Goal: Task Accomplishment & Management: Manage account settings

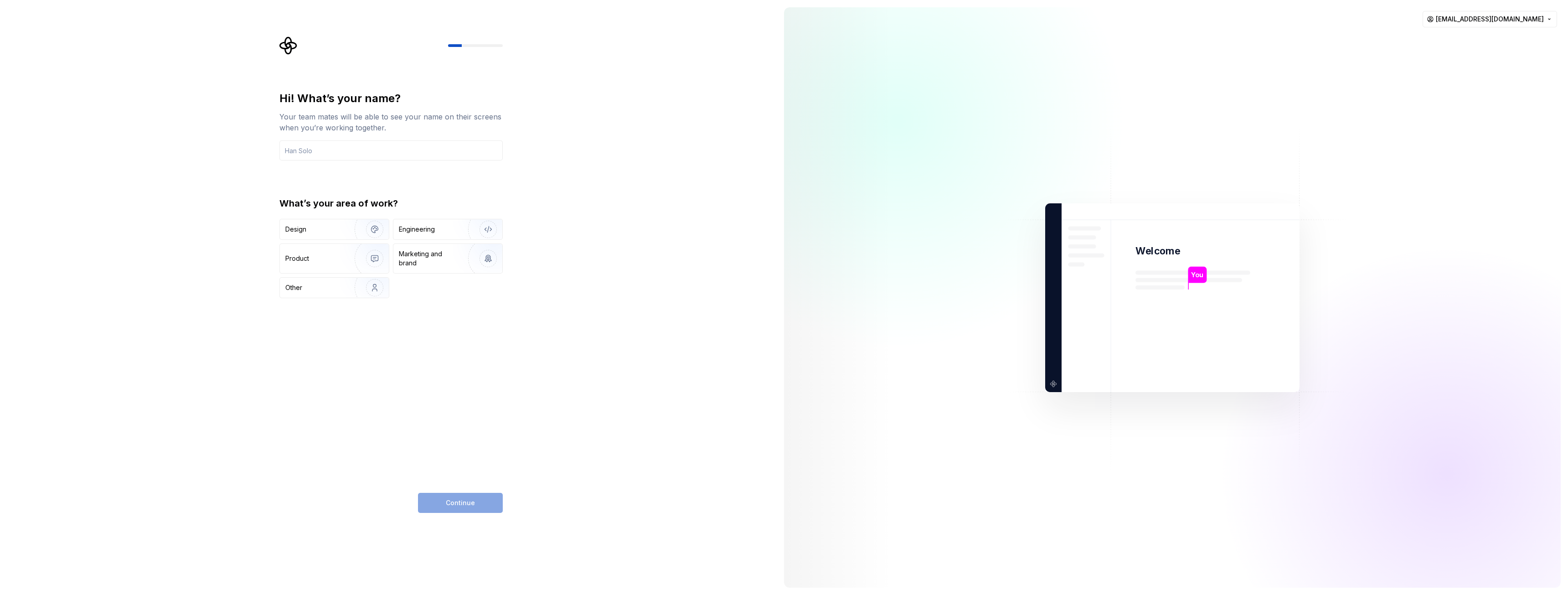
click at [371, 164] on div "Hi! What’s your name? Your team mates will be able to see your name on their sc…" at bounding box center [391, 195] width 223 height 207
click at [373, 155] on input "text" at bounding box center [391, 150] width 223 height 20
type input "Arsen"
click at [309, 252] on div "Product" at bounding box center [334, 259] width 109 height 29
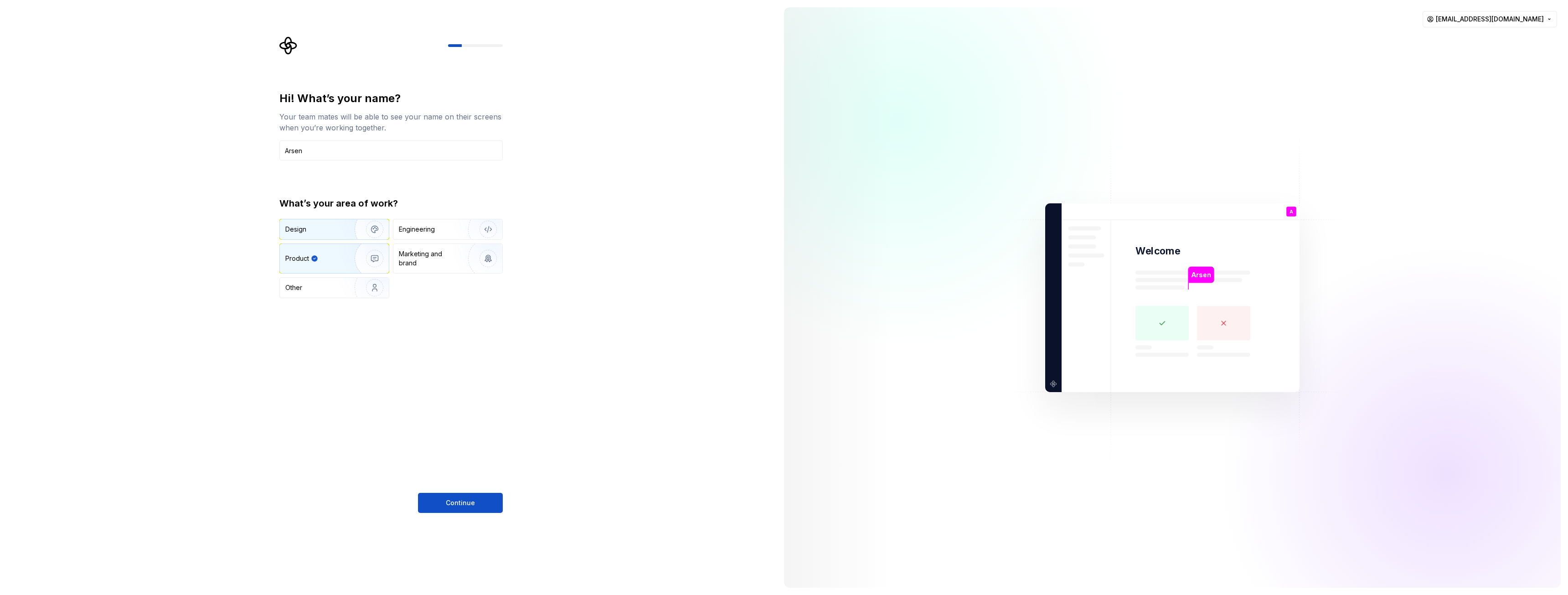
click at [328, 235] on div "Design" at bounding box center [334, 229] width 109 height 20
click at [335, 255] on div "Product" at bounding box center [315, 258] width 60 height 9
click at [337, 230] on div "Design" at bounding box center [314, 229] width 57 height 9
click at [458, 507] on span "Continue" at bounding box center [460, 502] width 29 height 9
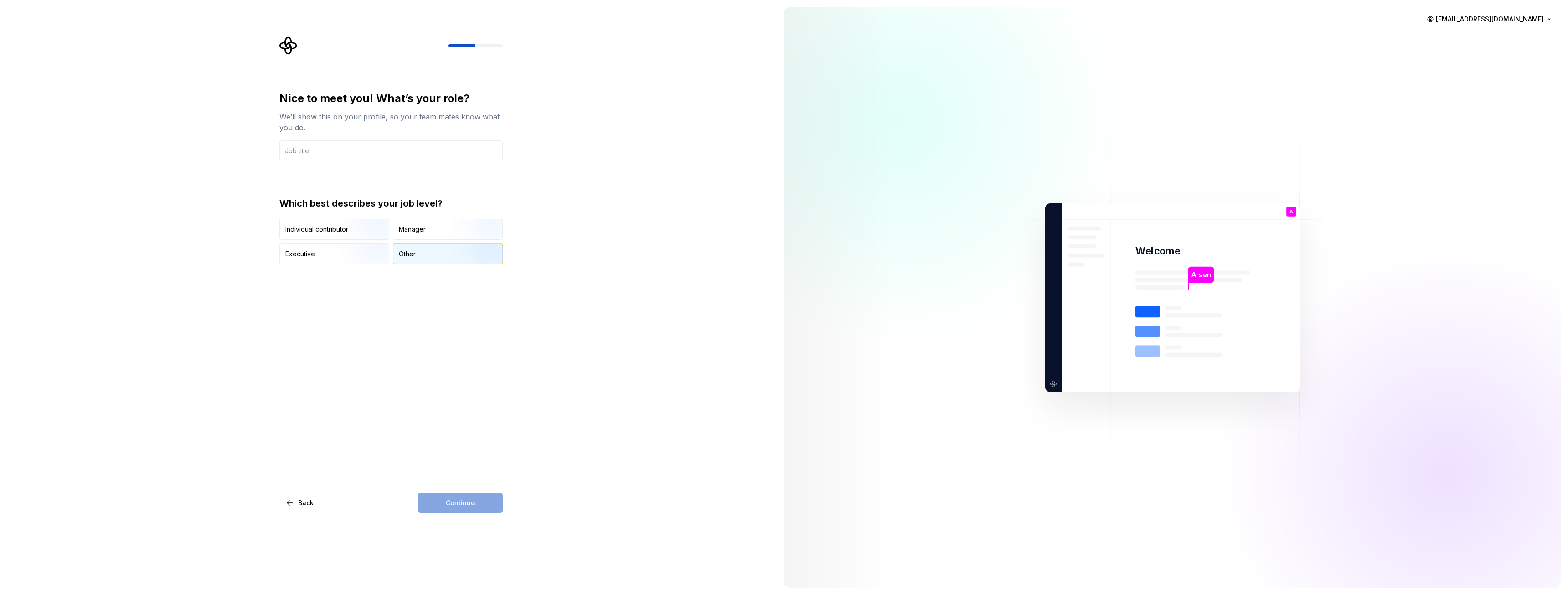
click at [427, 257] on div "Other" at bounding box center [447, 254] width 109 height 20
click at [360, 235] on img "button" at bounding box center [367, 241] width 58 height 61
click at [360, 145] on input "text" at bounding box center [391, 150] width 223 height 20
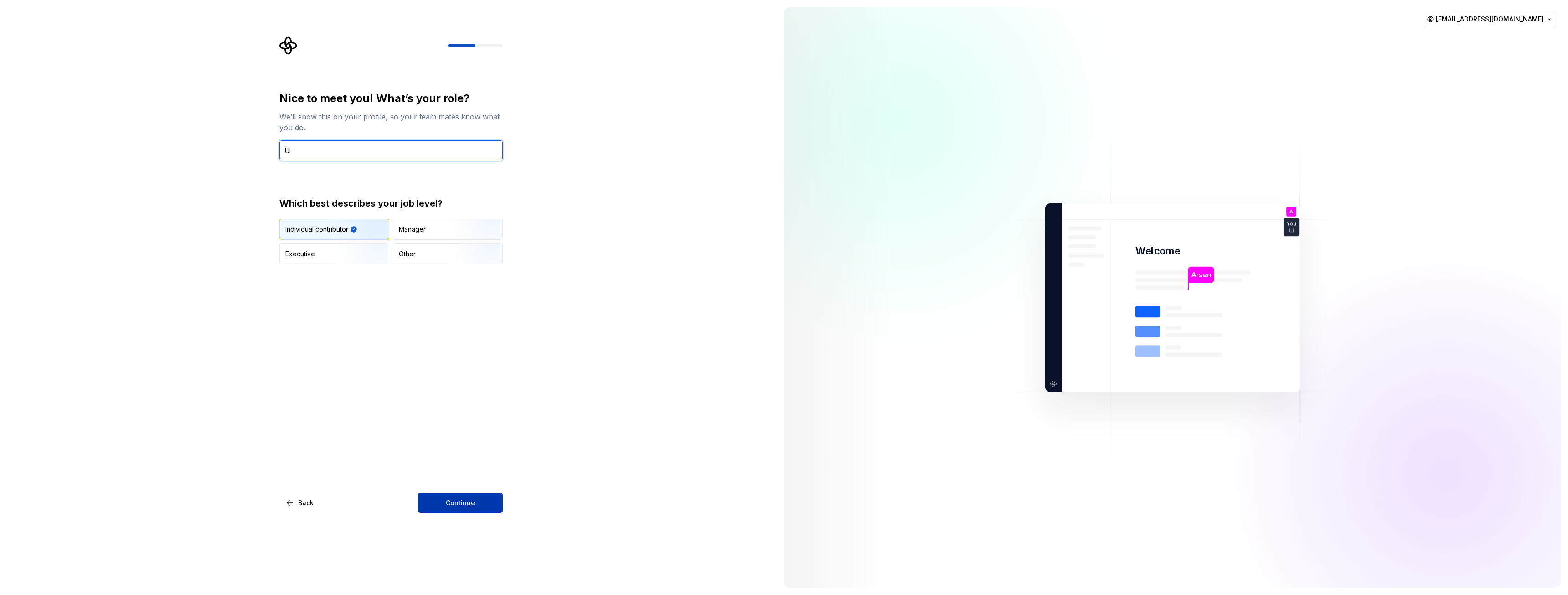
type input "UI"
click at [480, 500] on button "Continue" at bounding box center [460, 502] width 85 height 20
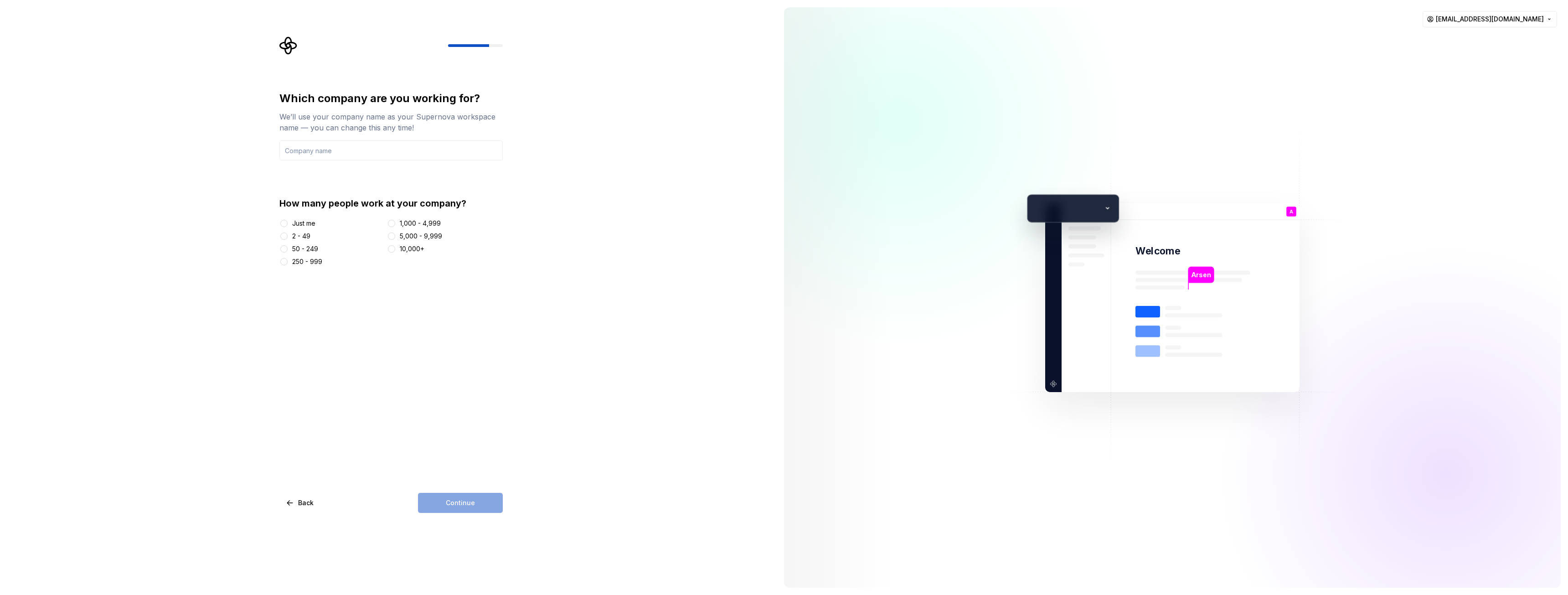
click at [314, 224] on div "Just me" at bounding box center [331, 223] width 104 height 9
click at [313, 224] on div "Just me" at bounding box center [304, 223] width 23 height 9
click at [288, 224] on button "Just me" at bounding box center [284, 224] width 7 height 7
click at [347, 145] on input "text" at bounding box center [391, 150] width 223 height 20
click at [474, 498] on button "Continue" at bounding box center [460, 502] width 85 height 20
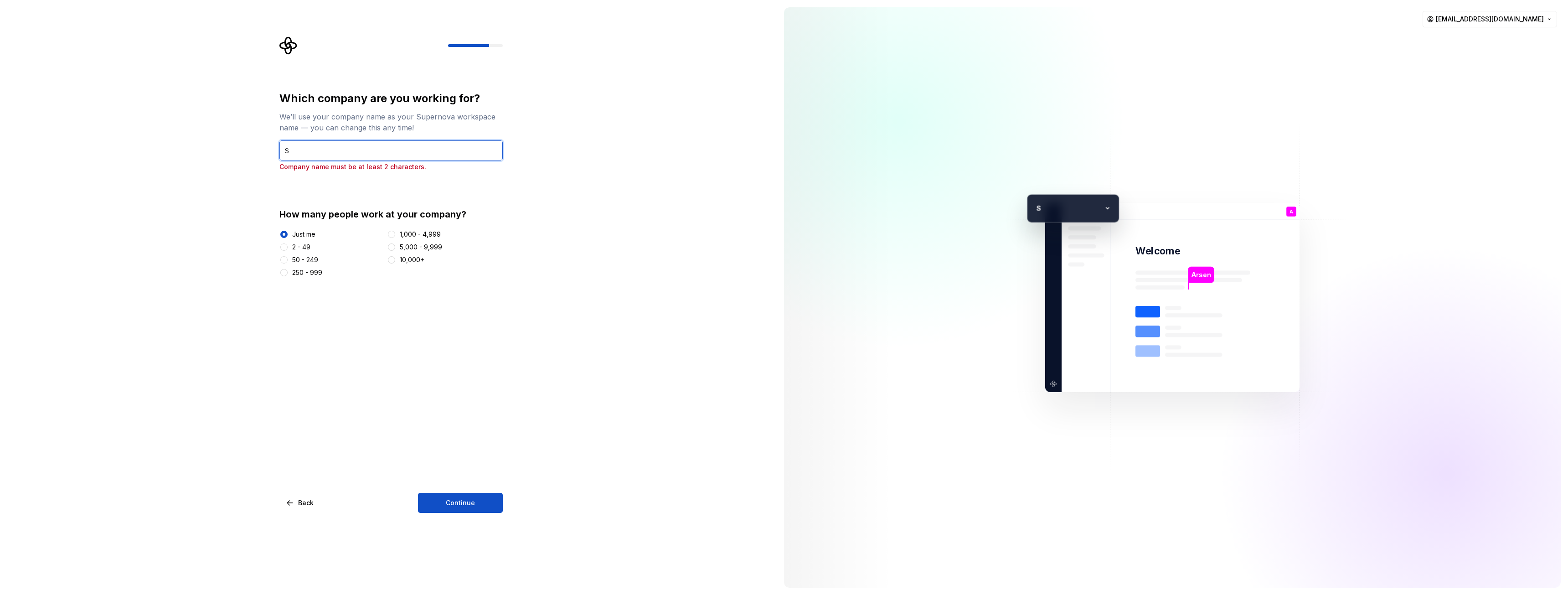
click at [332, 150] on input "S" at bounding box center [391, 150] width 223 height 20
type input "S2"
click at [466, 500] on span "Continue" at bounding box center [460, 502] width 29 height 9
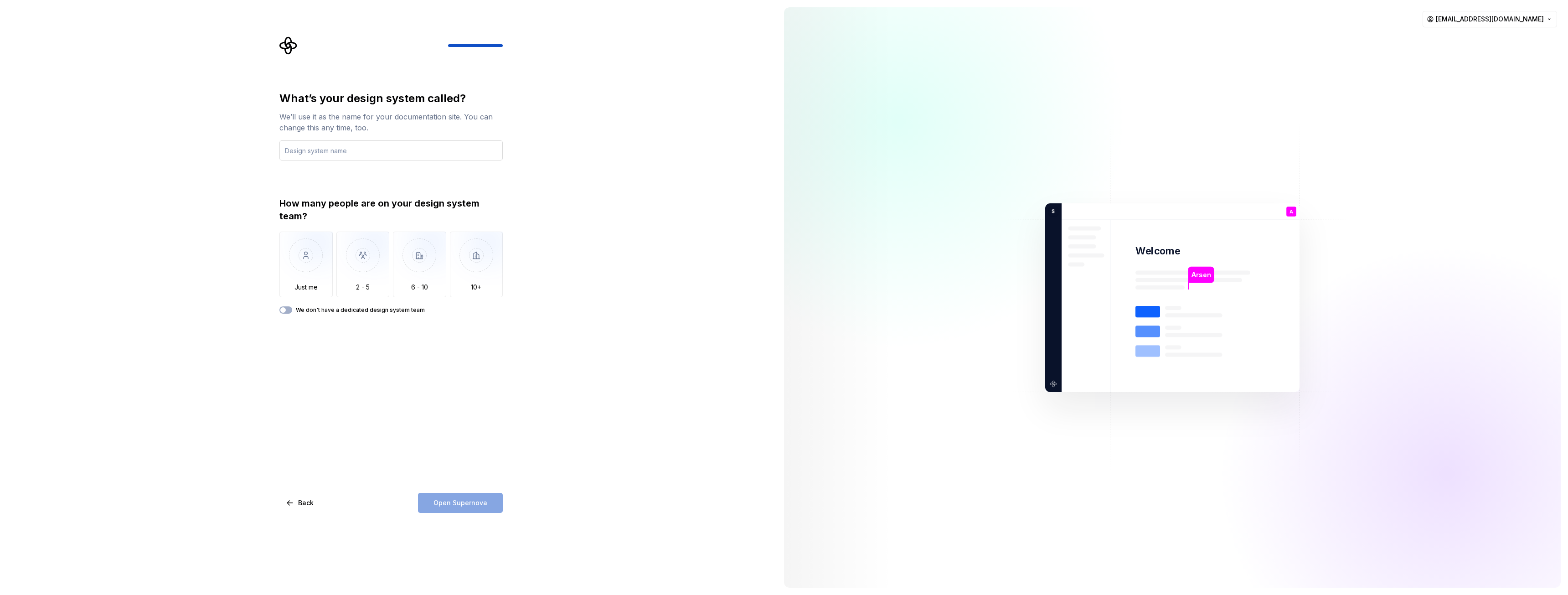
click at [333, 152] on input "text" at bounding box center [391, 150] width 223 height 20
type input "Big Sky"
click at [350, 276] on img "button" at bounding box center [363, 262] width 54 height 61
click at [287, 313] on button "We don't have a dedicated design system team" at bounding box center [285, 310] width 13 height 7
click at [468, 500] on span "Open Supernova" at bounding box center [460, 502] width 54 height 9
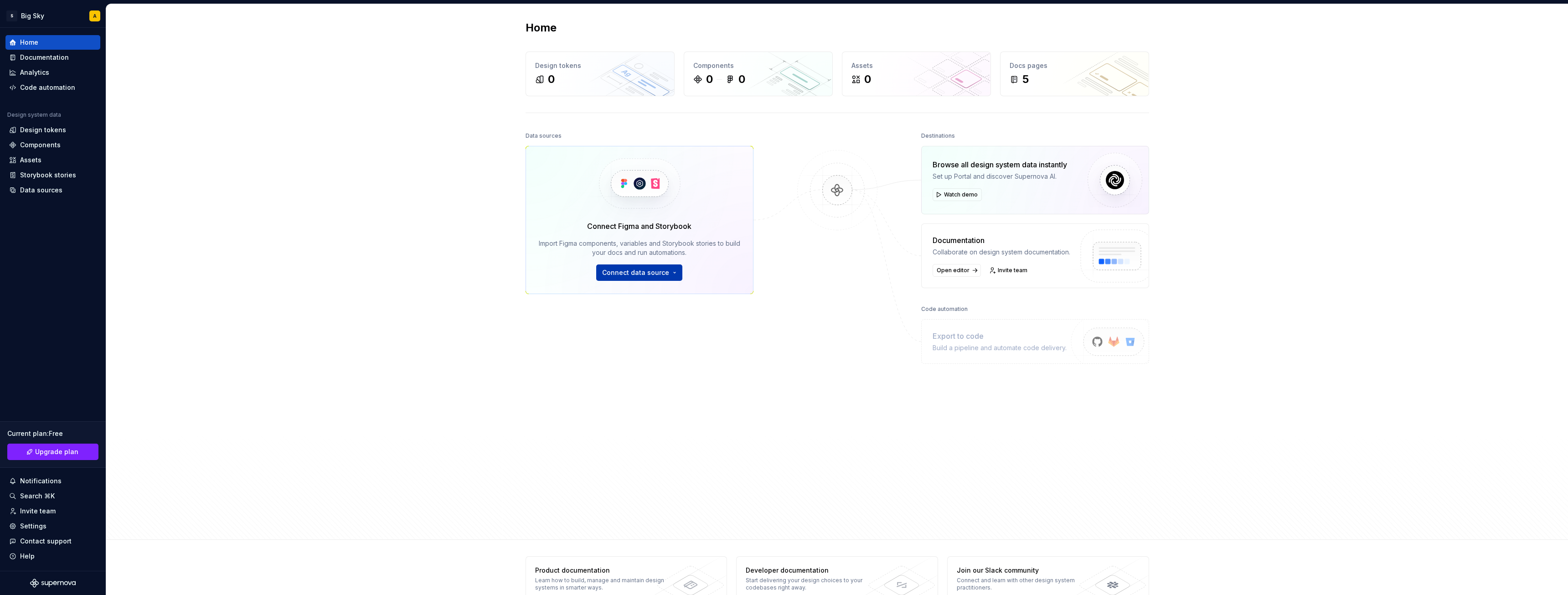
click at [671, 273] on button "Connect data source" at bounding box center [639, 272] width 86 height 16
click at [308, 214] on div "Home Design tokens 0 Components 0 0 Assets 0 Docs pages 5 Data sources Connect …" at bounding box center [837, 272] width 1462 height 536
click at [37, 133] on div "Design tokens" at bounding box center [43, 130] width 46 height 9
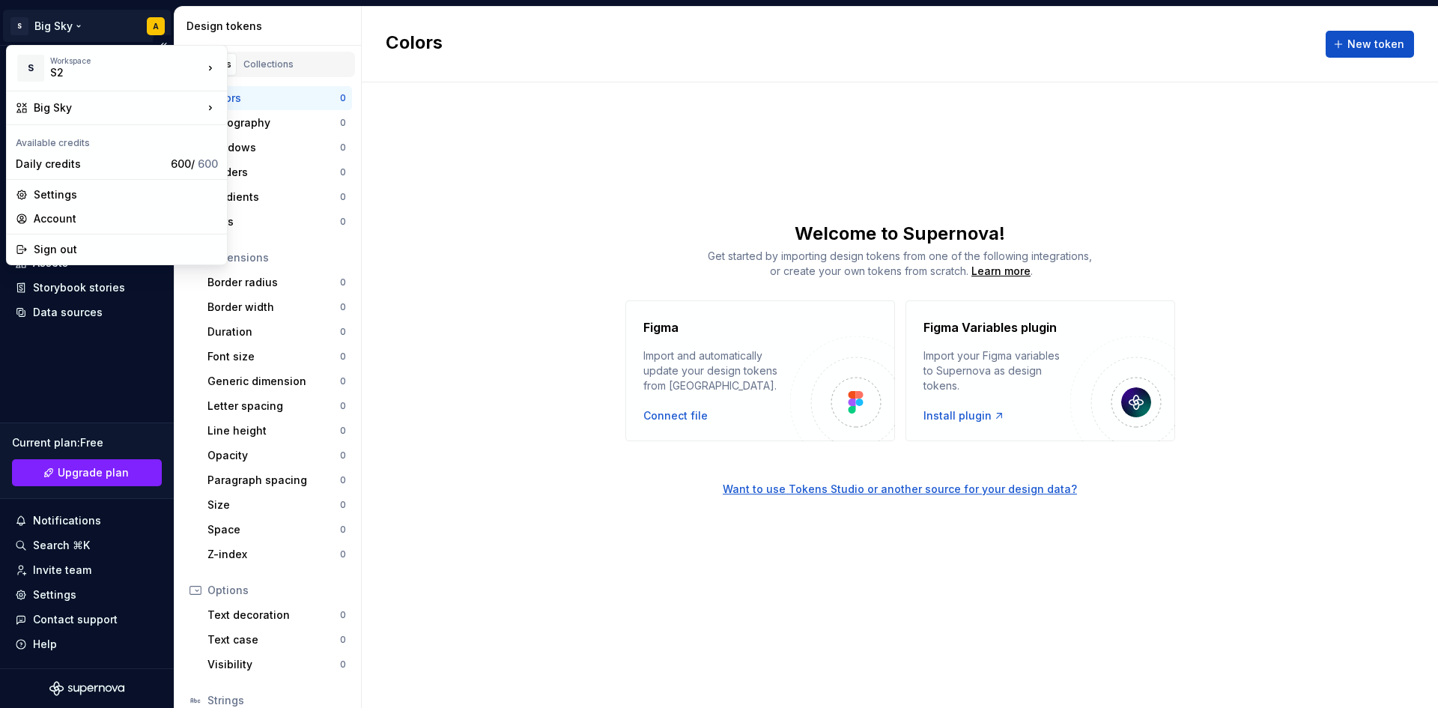
click at [73, 24] on html "S Big Sky A Home Documentation Analytics Code automation Design system data Des…" at bounding box center [719, 354] width 1438 height 708
click at [50, 185] on div "Settings" at bounding box center [117, 195] width 214 height 24
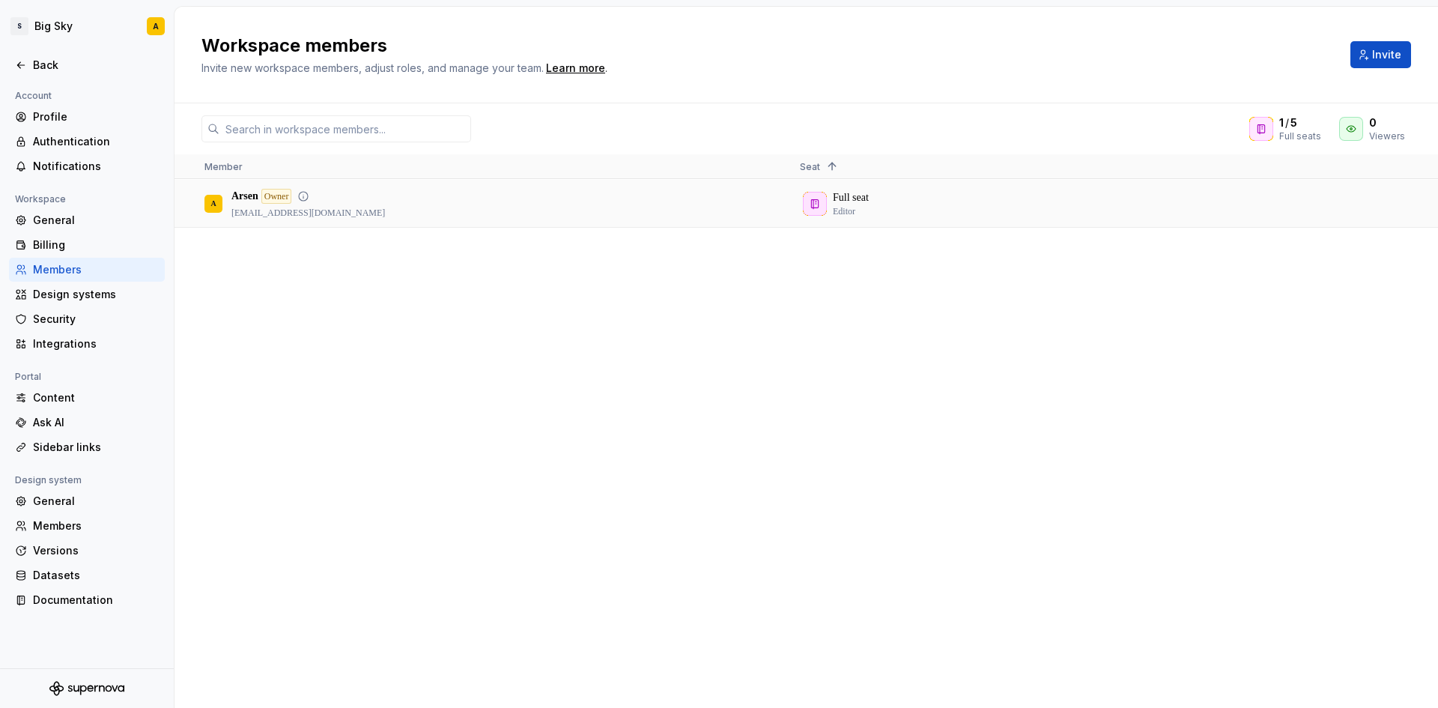
click at [905, 209] on div "Full seat Editor" at bounding box center [1085, 203] width 571 height 46
click at [395, 206] on div "A Arsen Owner [EMAIL_ADDRESS][DOMAIN_NAME]" at bounding box center [489, 203] width 571 height 46
click at [40, 291] on div "Design systems" at bounding box center [96, 294] width 126 height 15
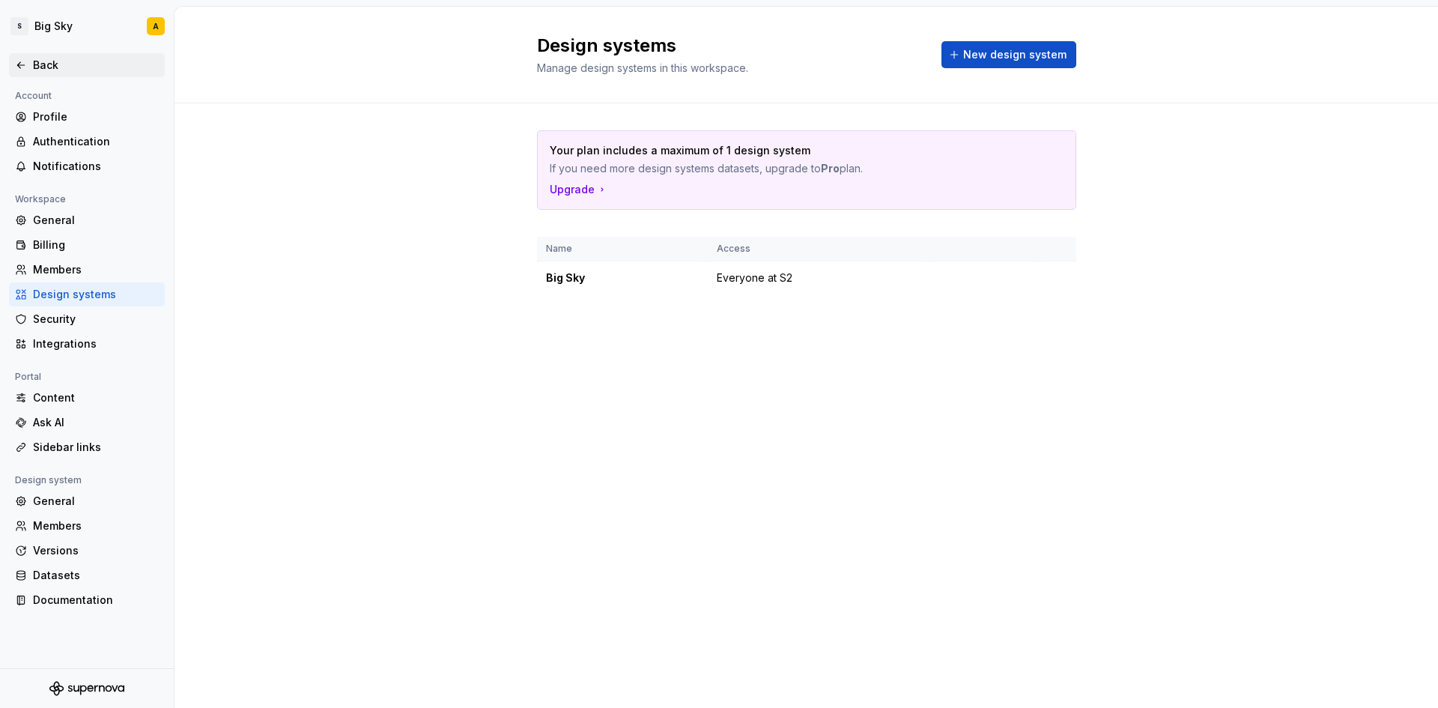
click at [38, 58] on div "Back" at bounding box center [96, 65] width 126 height 15
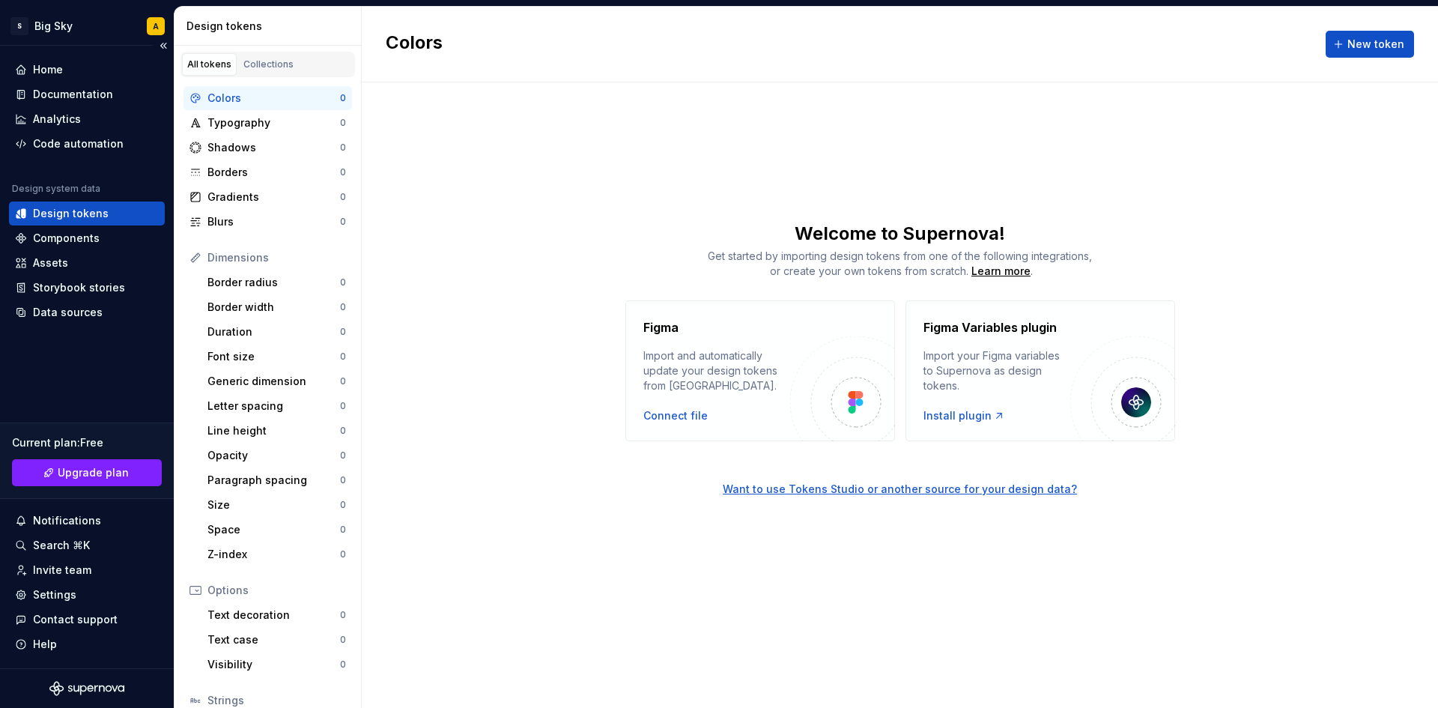
click at [83, 214] on div "Design tokens" at bounding box center [71, 213] width 76 height 15
click at [59, 599] on div "Settings" at bounding box center [54, 594] width 43 height 15
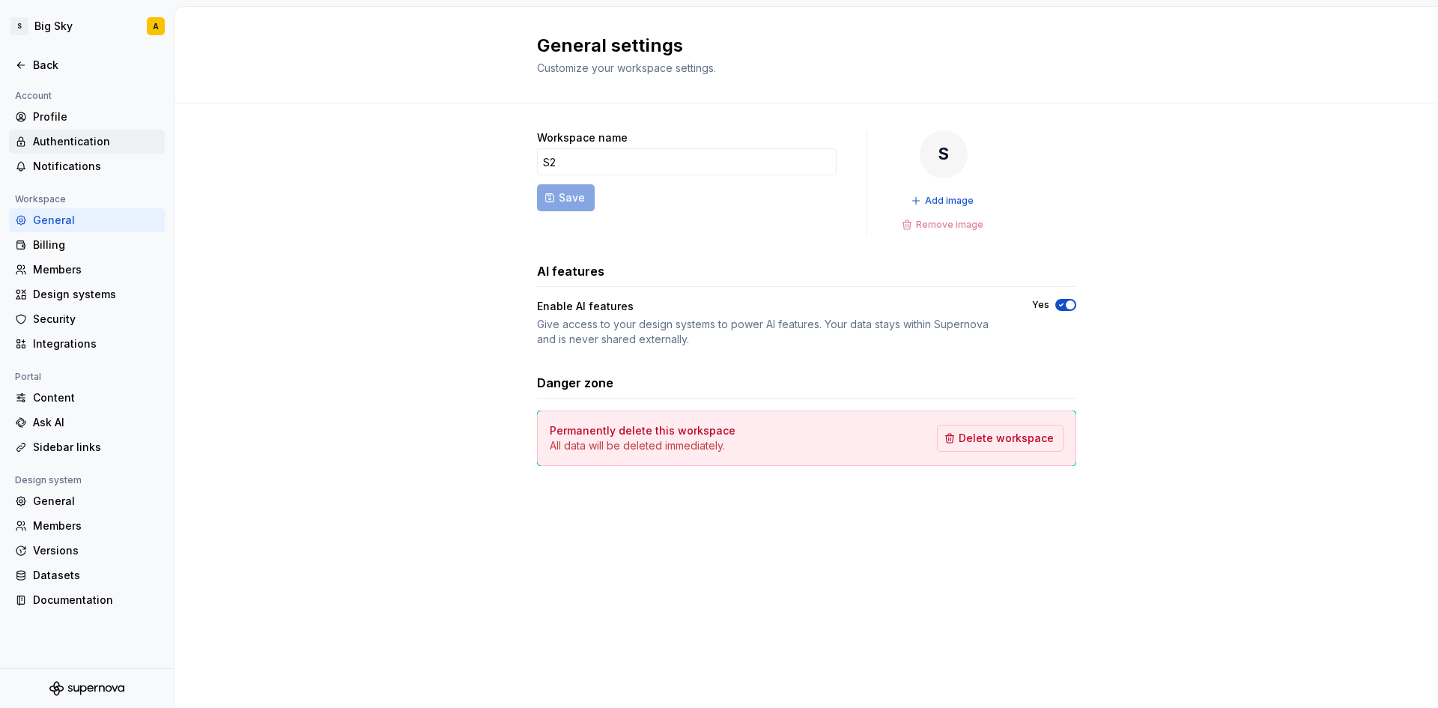
click at [85, 147] on div "Authentication" at bounding box center [96, 141] width 126 height 15
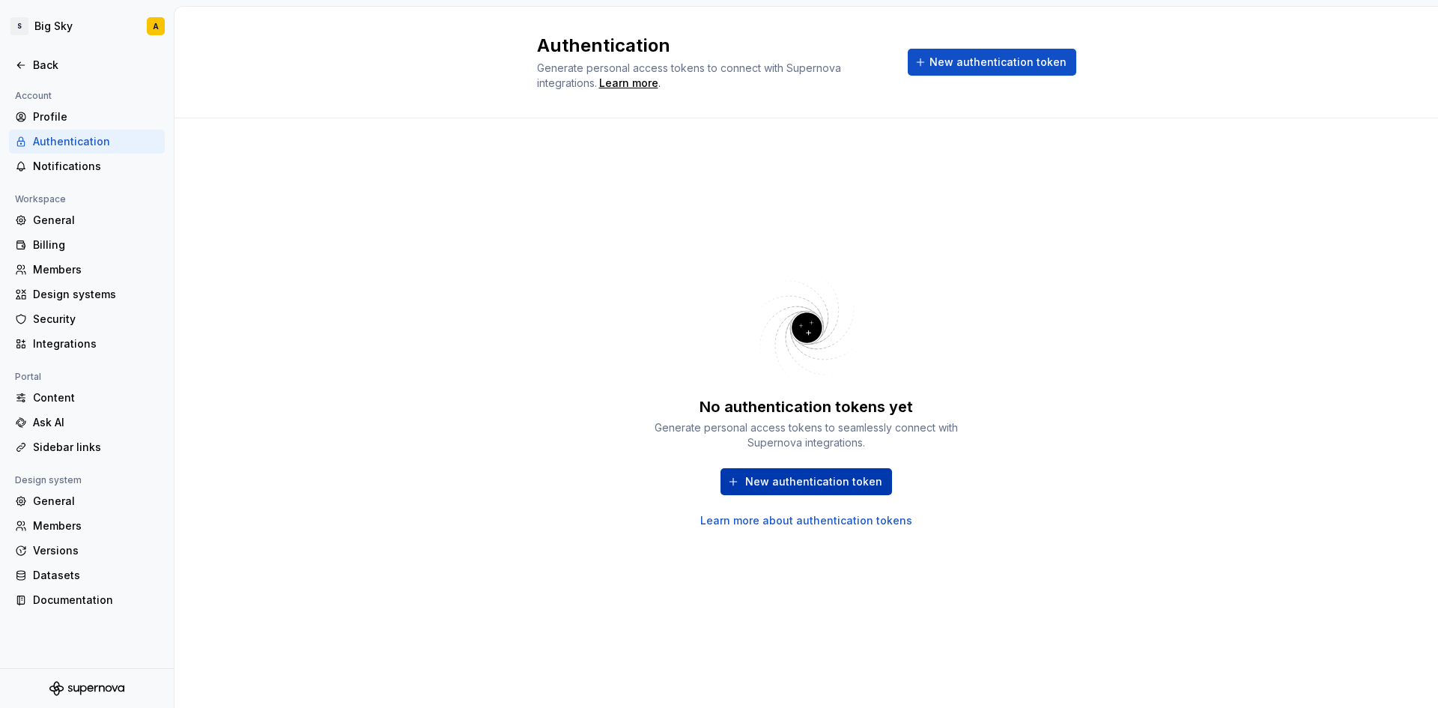
click at [848, 482] on span "New authentication token" at bounding box center [813, 481] width 137 height 15
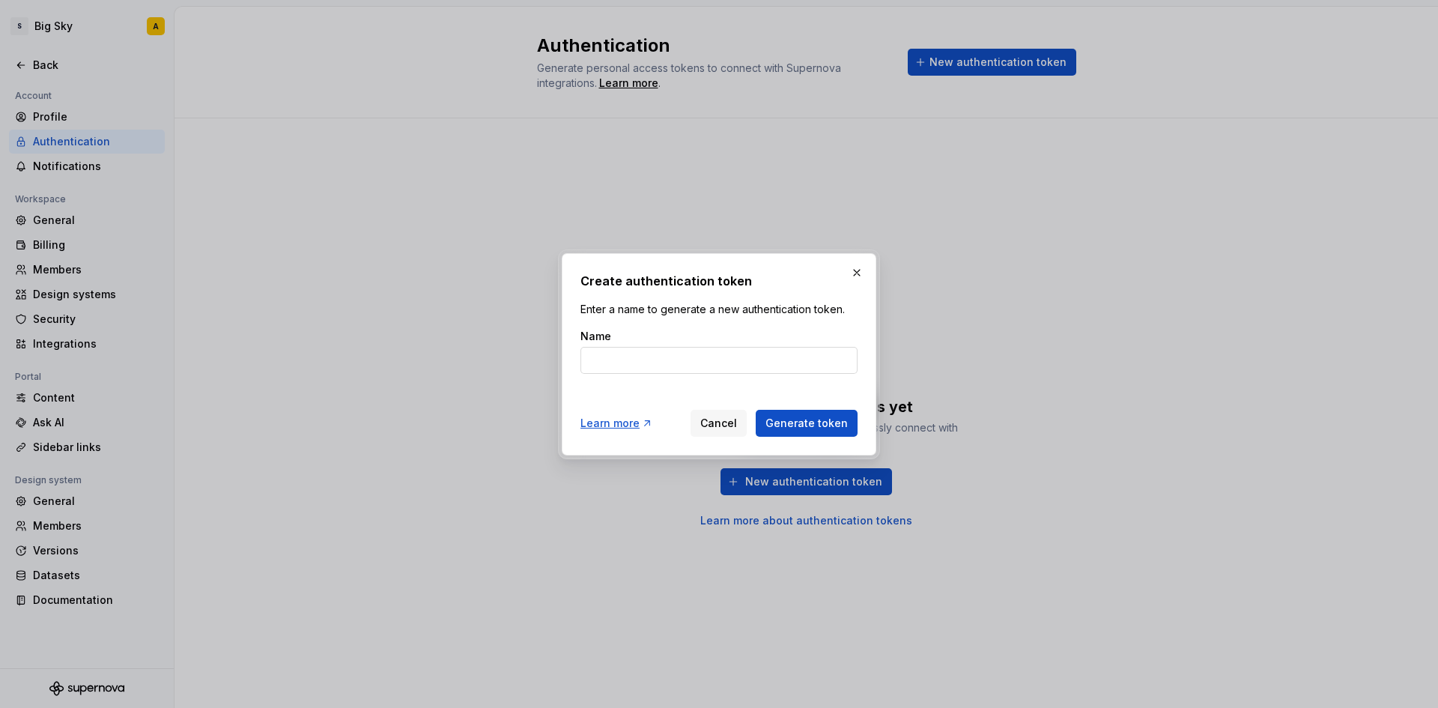
click at [722, 367] on input "Name" at bounding box center [718, 360] width 277 height 27
type input "Big Sky"
click at [817, 426] on span "Generate token" at bounding box center [806, 423] width 82 height 15
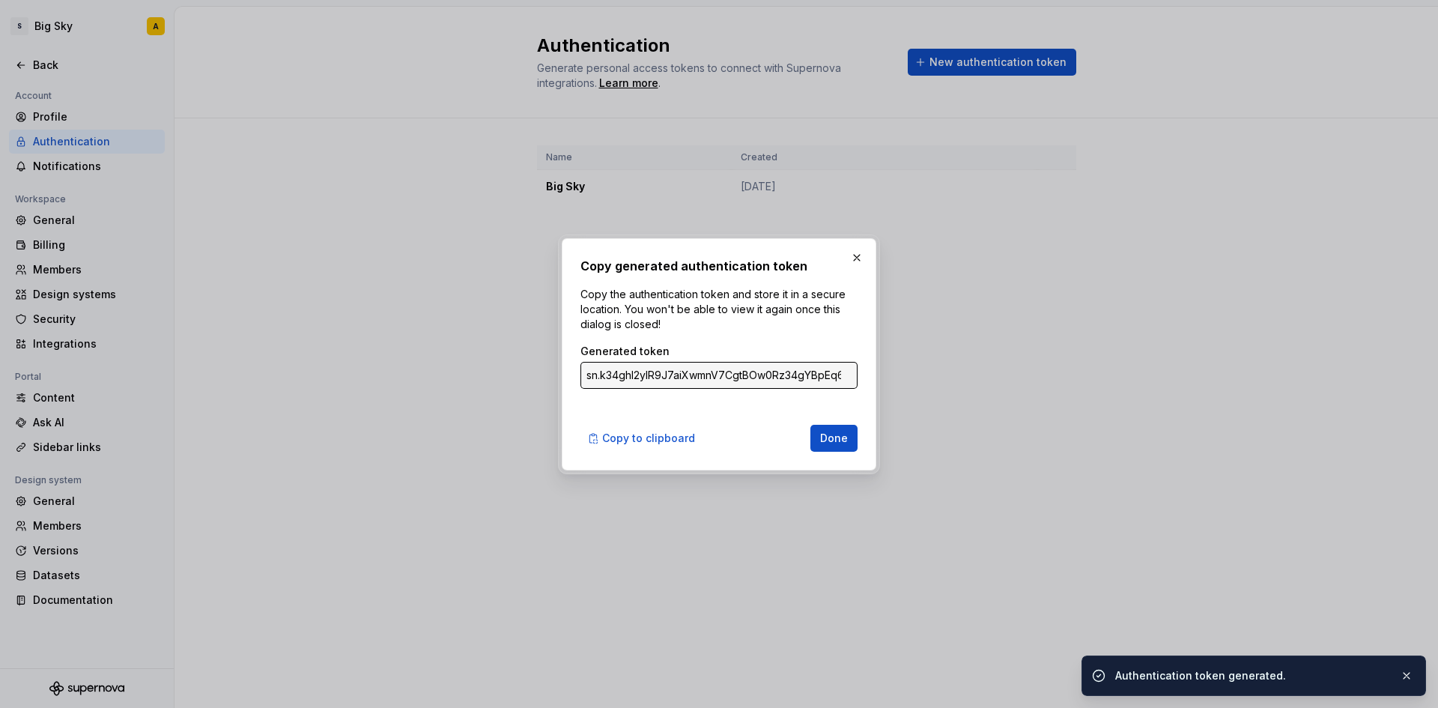
click at [810, 373] on input "sn.k34ghl2ylR9J7aiXwmnV7CgtBOw0Rz34gYBpEq66iqKaIuTqEAWwLVD3yXPdneQ4rDYQlAMRLXCR…" at bounding box center [718, 375] width 277 height 27
click at [809, 380] on input "sn.k34ghl2ylR9J7aiXwmnV7CgtBOw0Rz34gYBpEq66iqKaIuTqEAWwLVD3yXPdneQ4rDYQlAMRLXCR…" at bounding box center [718, 375] width 277 height 27
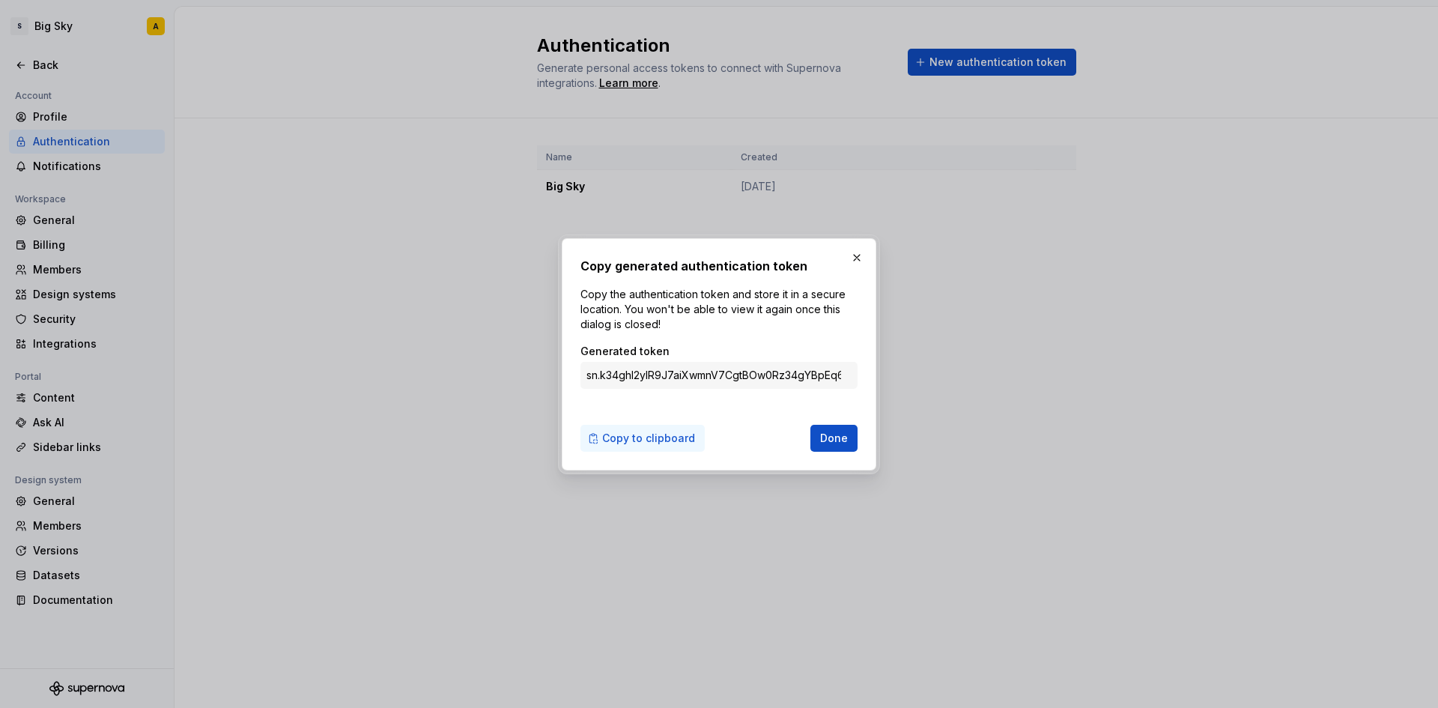
click at [646, 440] on span "Copy to clipboard" at bounding box center [648, 438] width 93 height 15
click at [860, 255] on button "button" at bounding box center [856, 257] width 21 height 21
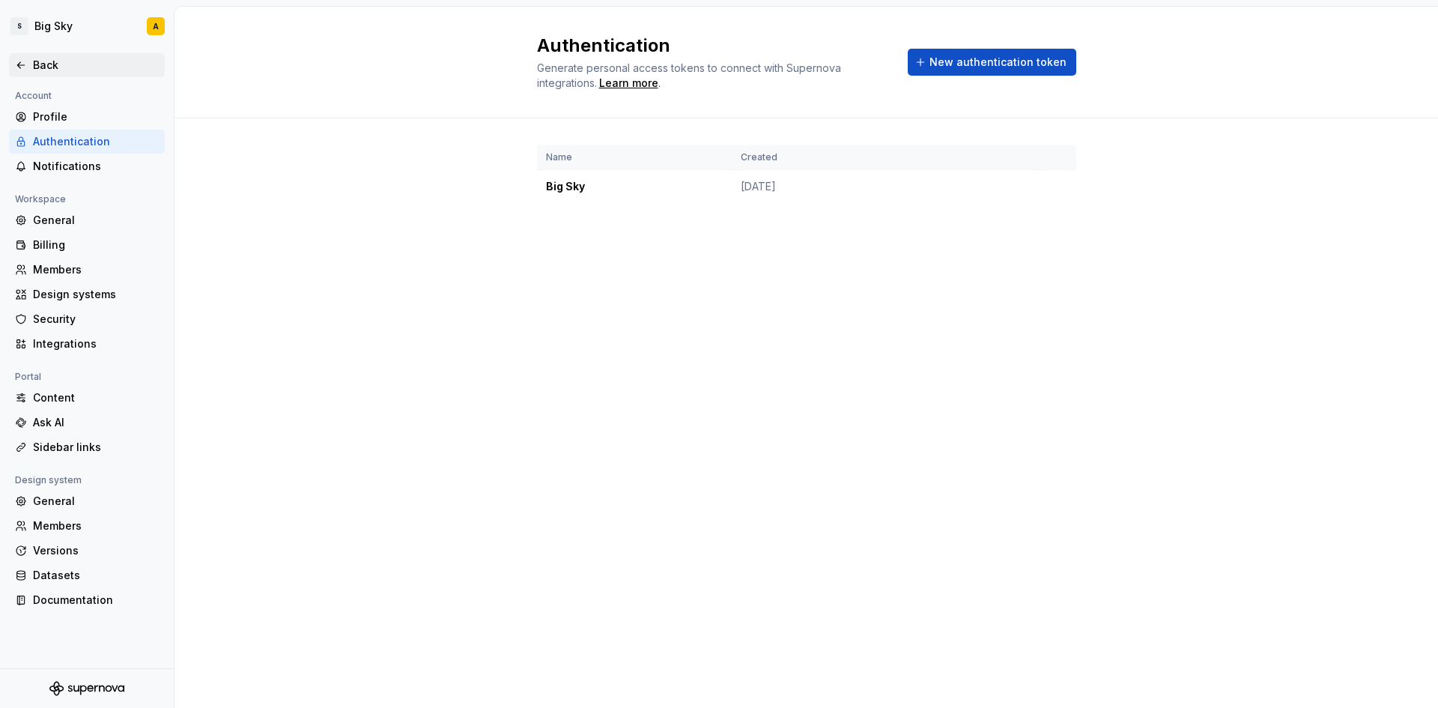
click at [27, 65] on div "Back" at bounding box center [87, 65] width 144 height 15
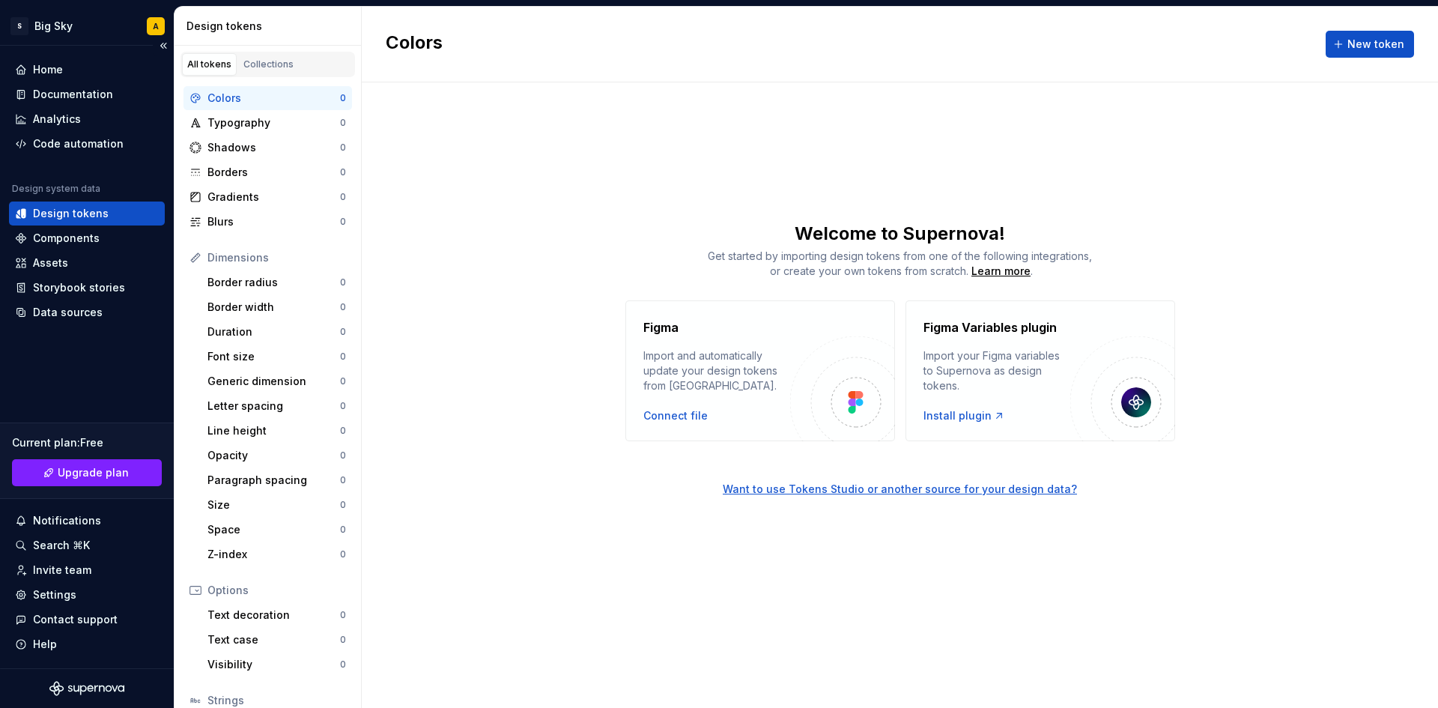
click at [66, 219] on div "Design tokens" at bounding box center [71, 213] width 76 height 15
click at [240, 103] on div "Colors" at bounding box center [273, 98] width 133 height 15
click at [48, 595] on div "Settings" at bounding box center [54, 594] width 43 height 15
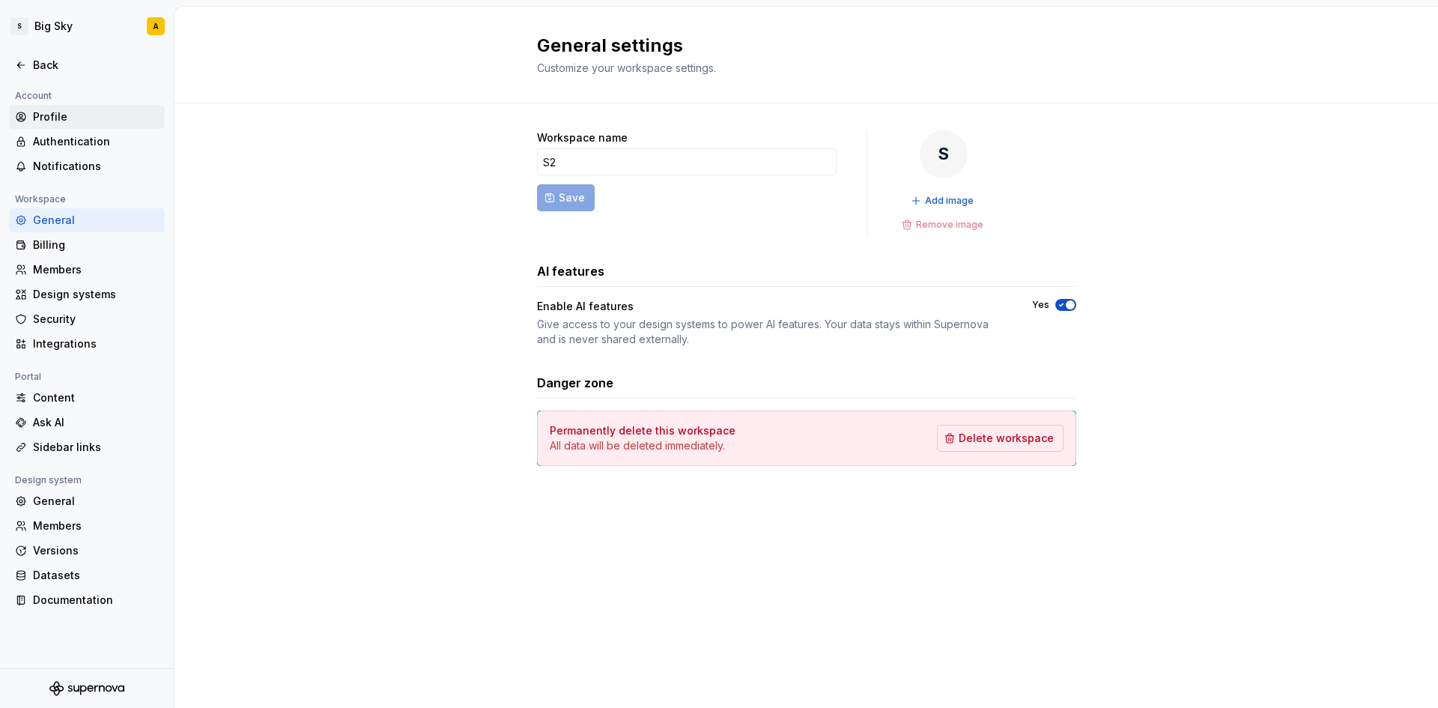
click at [56, 113] on div "Profile" at bounding box center [96, 116] width 126 height 15
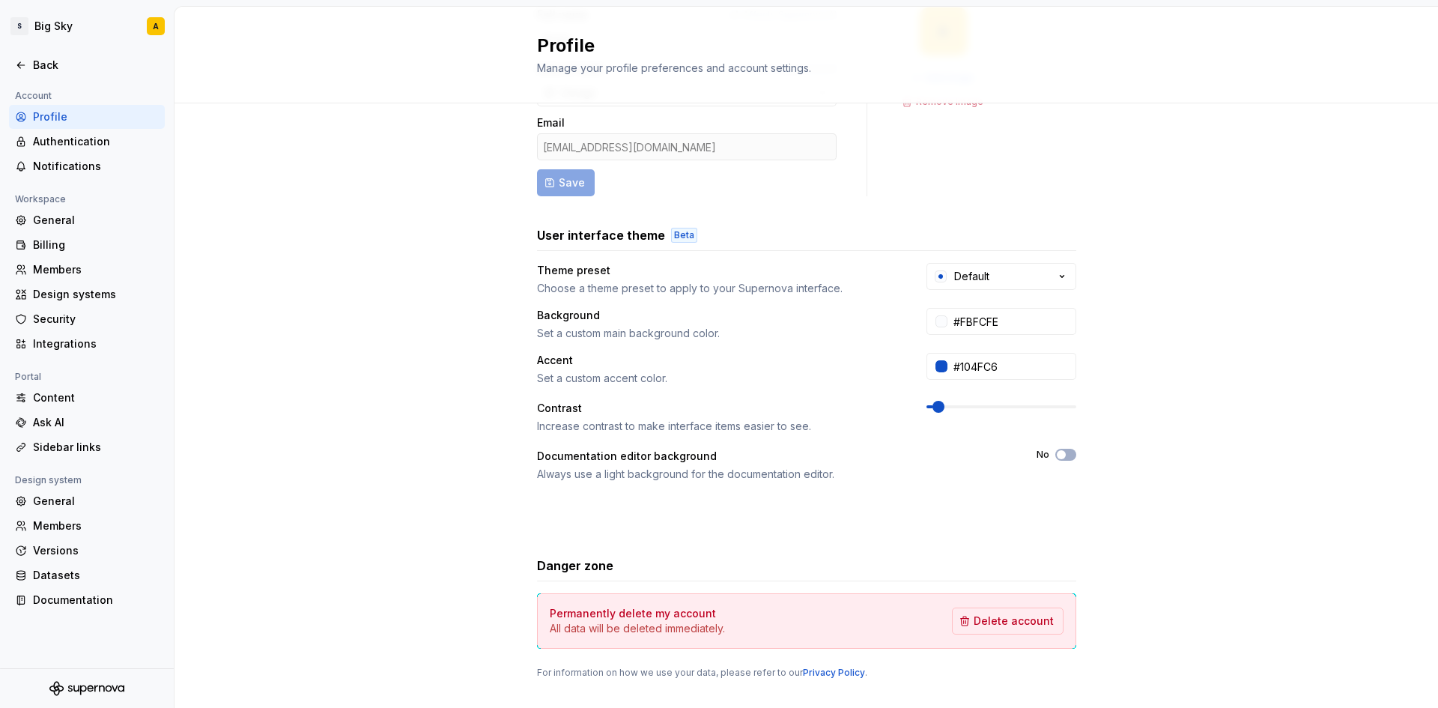
scroll to position [151, 0]
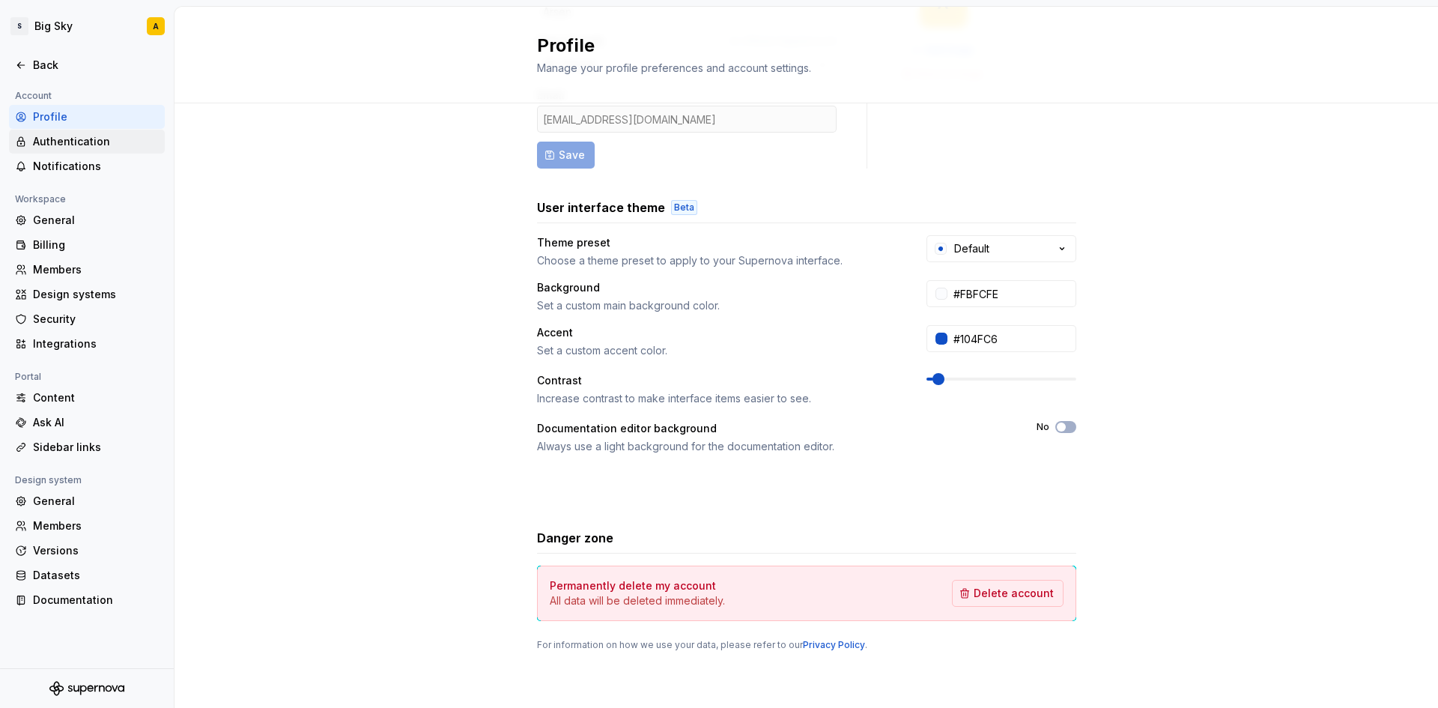
click at [59, 144] on div "Authentication" at bounding box center [96, 141] width 126 height 15
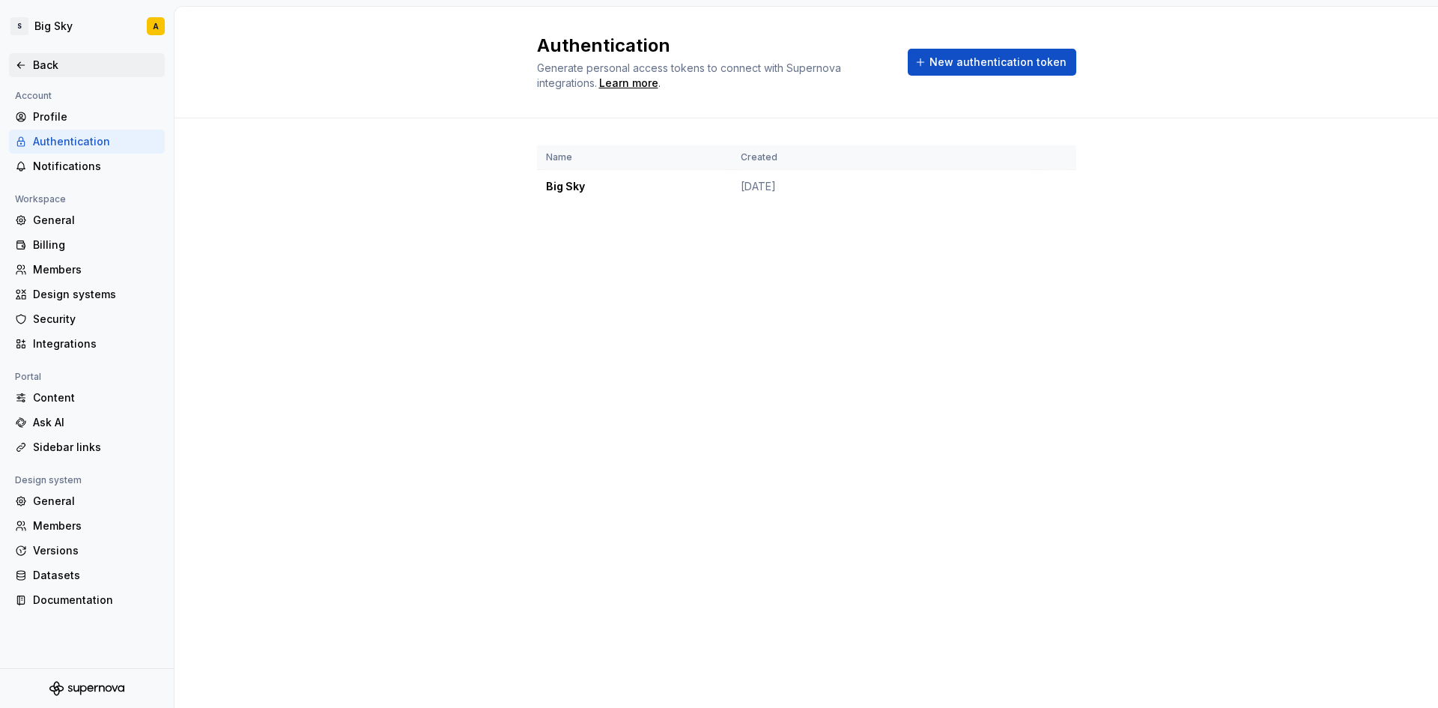
click at [19, 61] on icon at bounding box center [21, 65] width 12 height 12
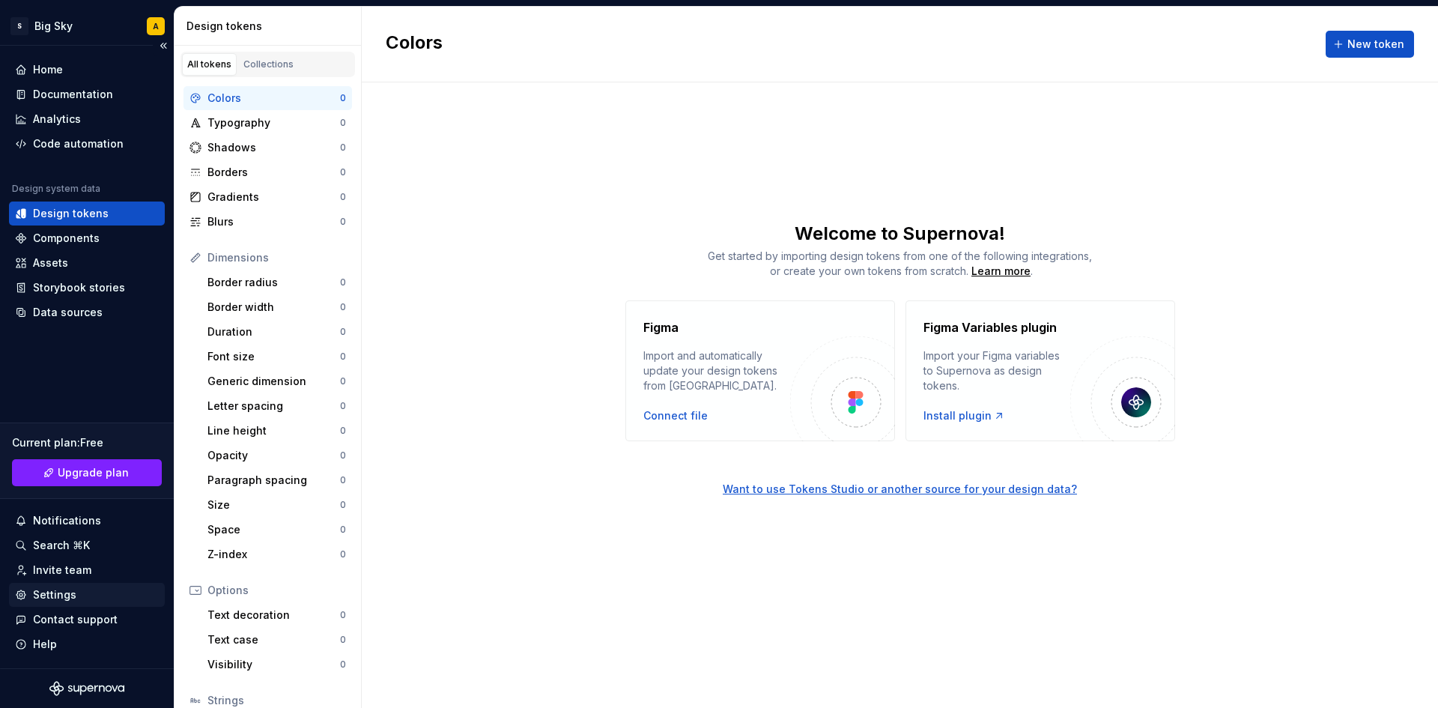
click at [51, 590] on div "Settings" at bounding box center [54, 594] width 43 height 15
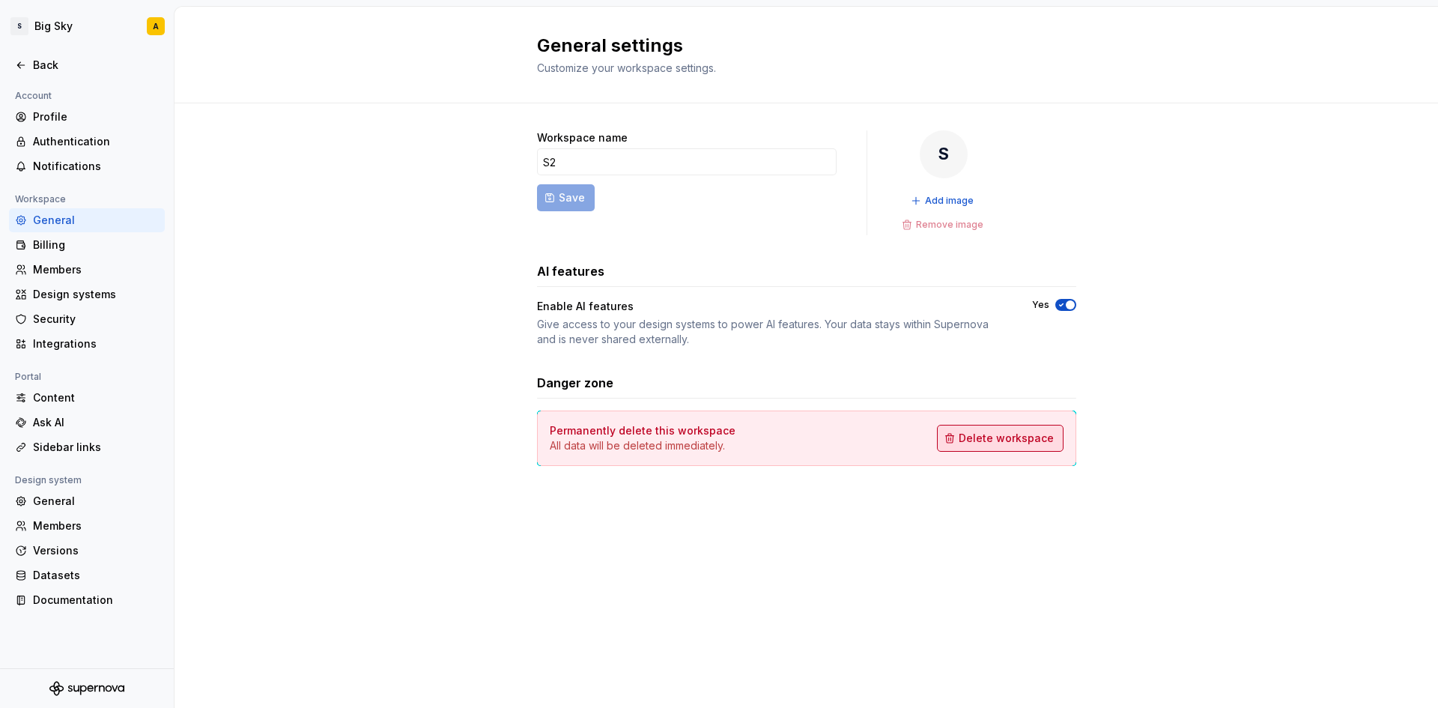
click at [978, 437] on span "Delete workspace" at bounding box center [1006, 438] width 95 height 15
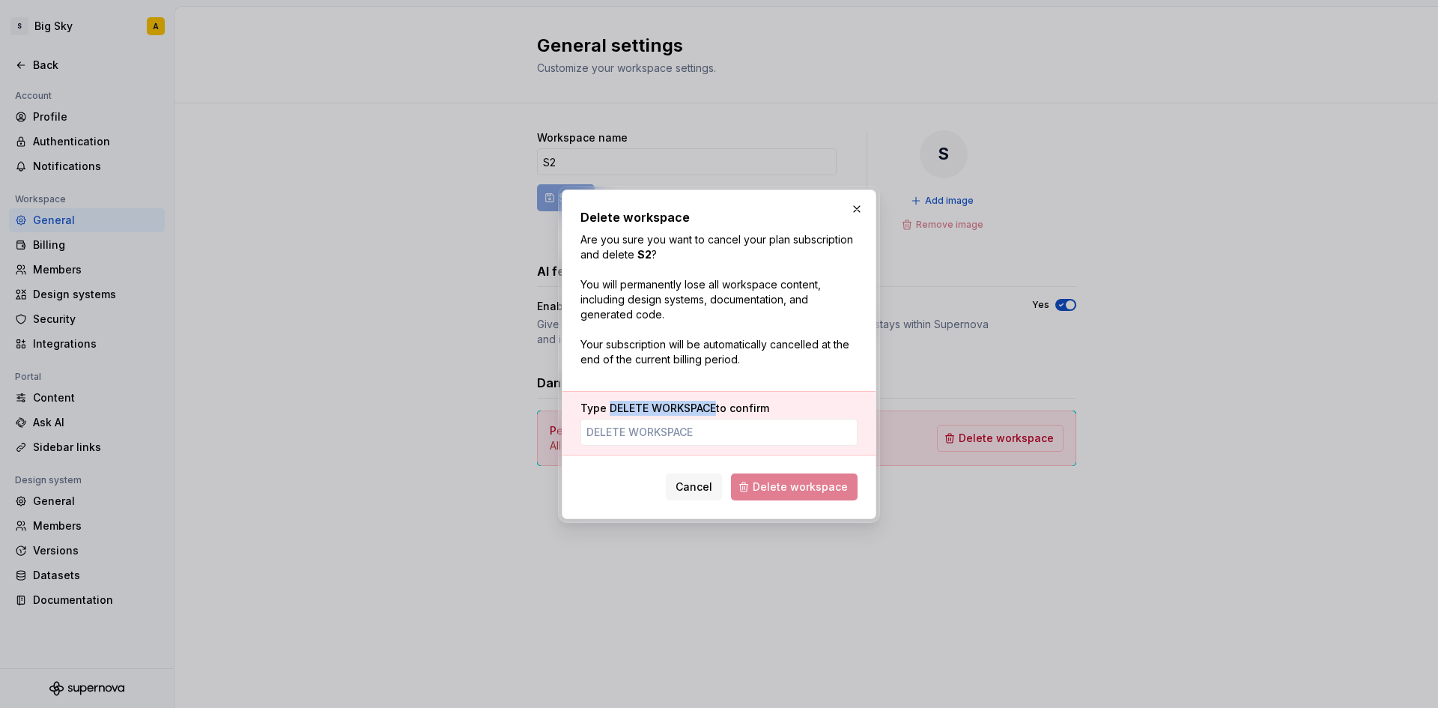
drag, startPoint x: 717, startPoint y: 407, endPoint x: 609, endPoint y: 413, distance: 108.7
click at [609, 413] on label "Type DELETE WORKSPACE to confirm" at bounding box center [674, 408] width 189 height 15
copy span "DELETE WORKSPACE"
click at [659, 431] on input "Type DELETE WORKSPACE to confirm" at bounding box center [718, 432] width 277 height 27
paste input "DELETE WORKSPACE"
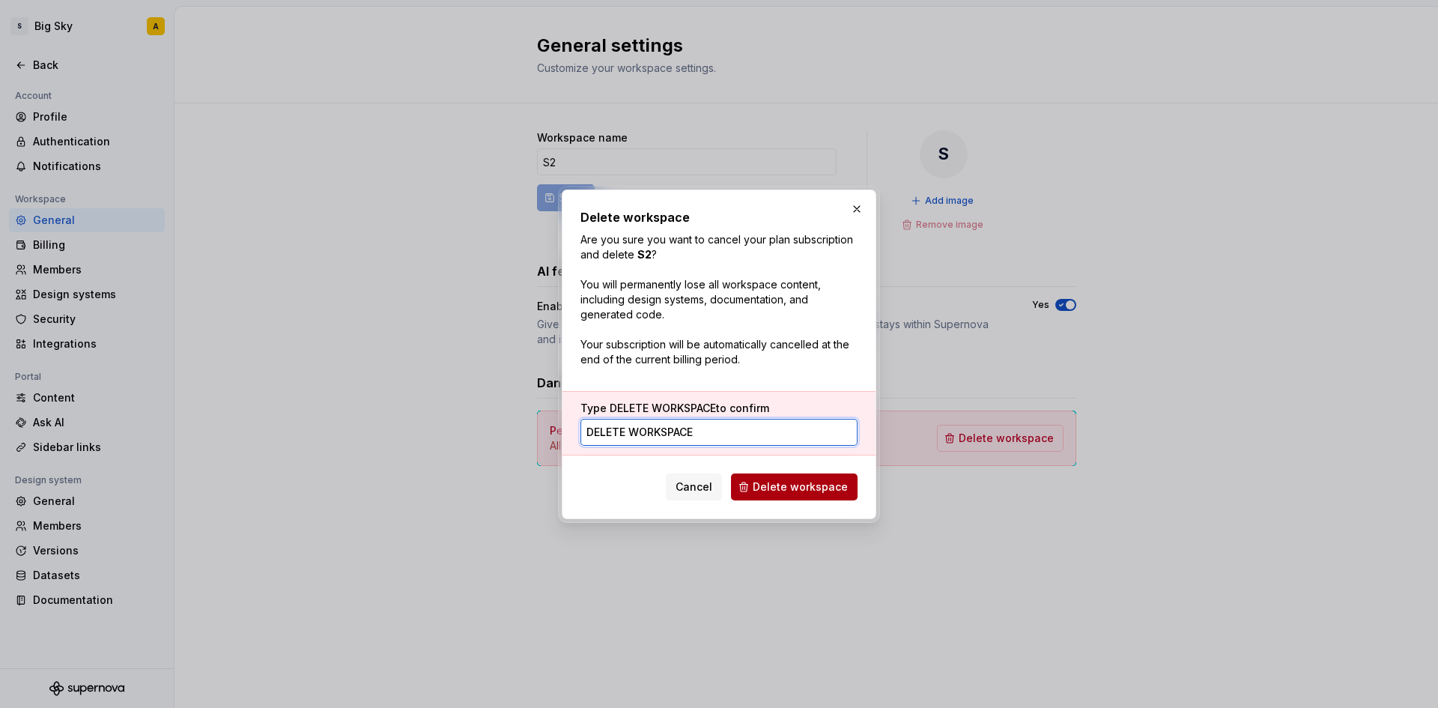
type input "DELETE WORKSPACE"
click at [795, 493] on span "Delete workspace" at bounding box center [800, 486] width 95 height 15
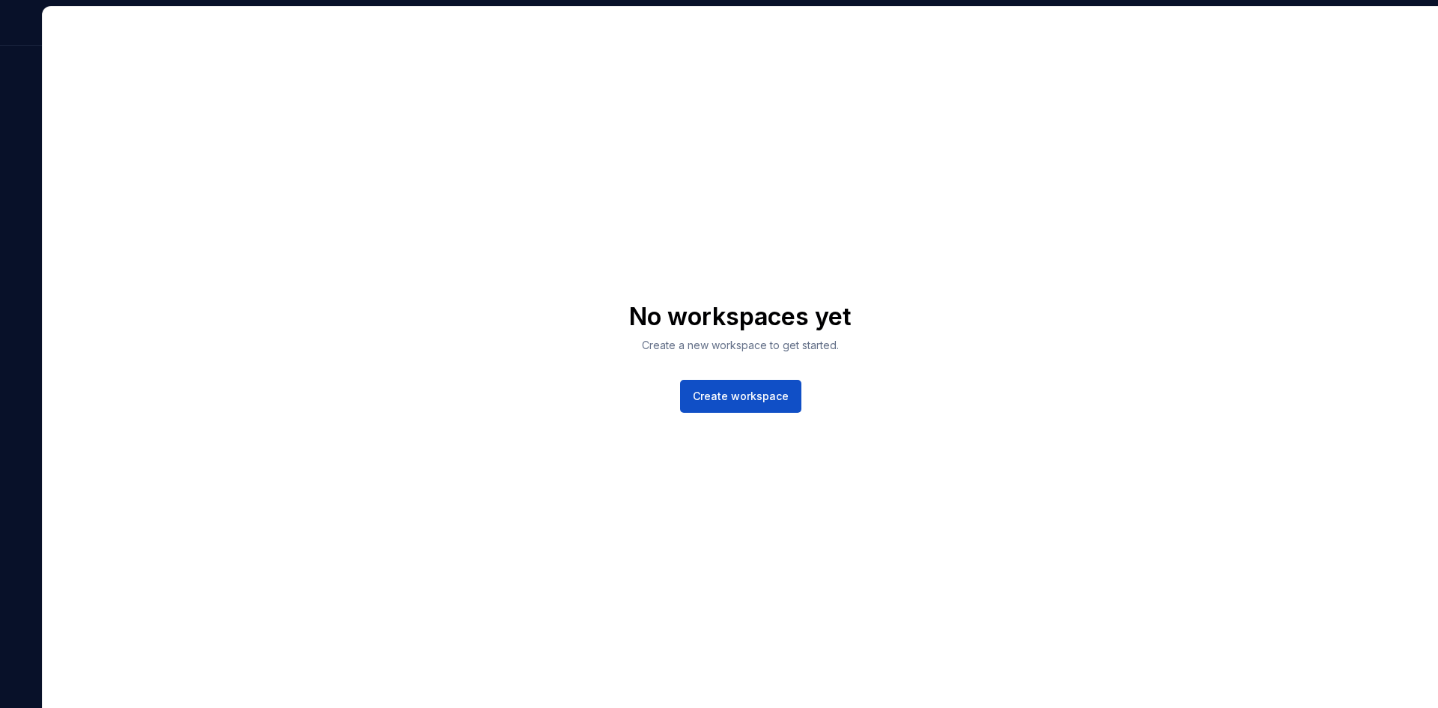
drag, startPoint x: 836, startPoint y: 484, endPoint x: 804, endPoint y: 461, distance: 39.9
click at [834, 482] on div "No workspaces yet Create a new workspace to get started. Create workspace" at bounding box center [740, 357] width 1395 height 701
click at [756, 395] on span "Create workspace" at bounding box center [741, 396] width 96 height 15
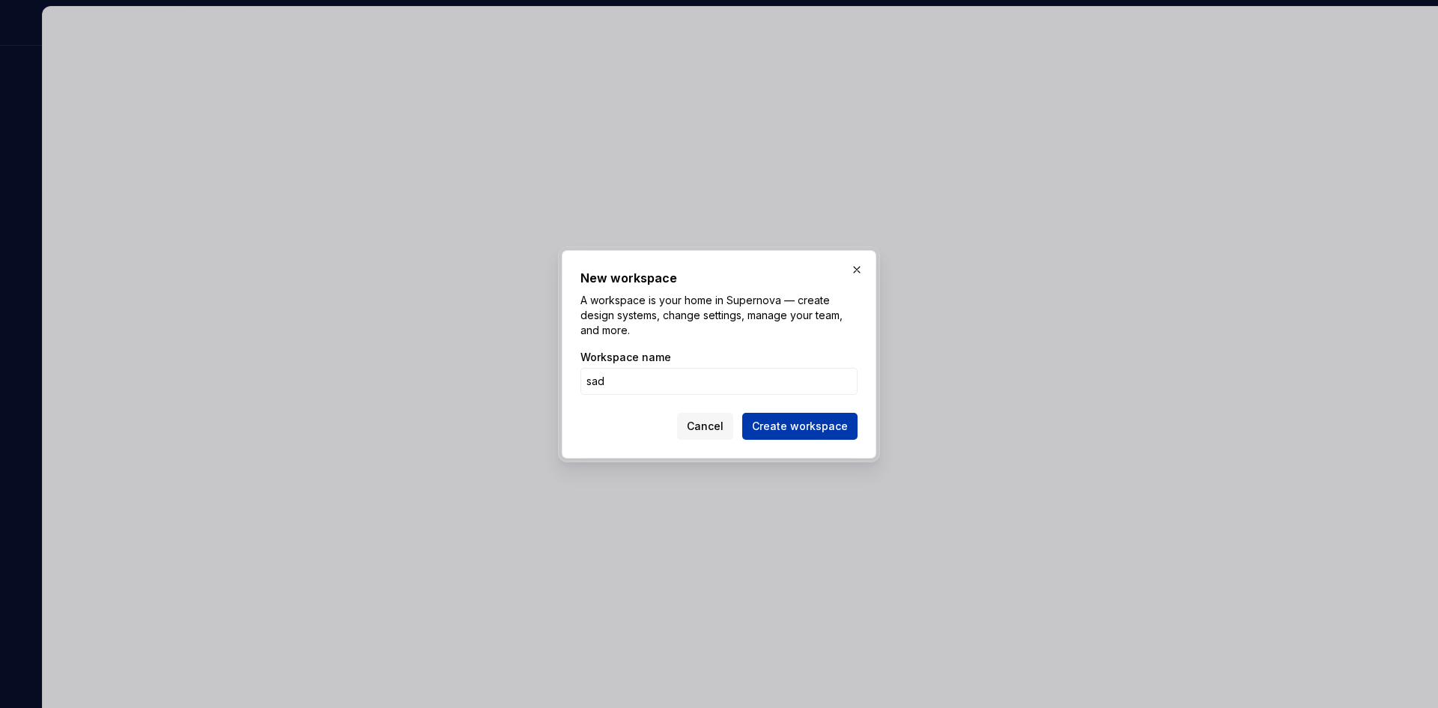
type input "sad"
click at [790, 423] on span "Create workspace" at bounding box center [800, 426] width 96 height 15
